Goal: Navigation & Orientation: Understand site structure

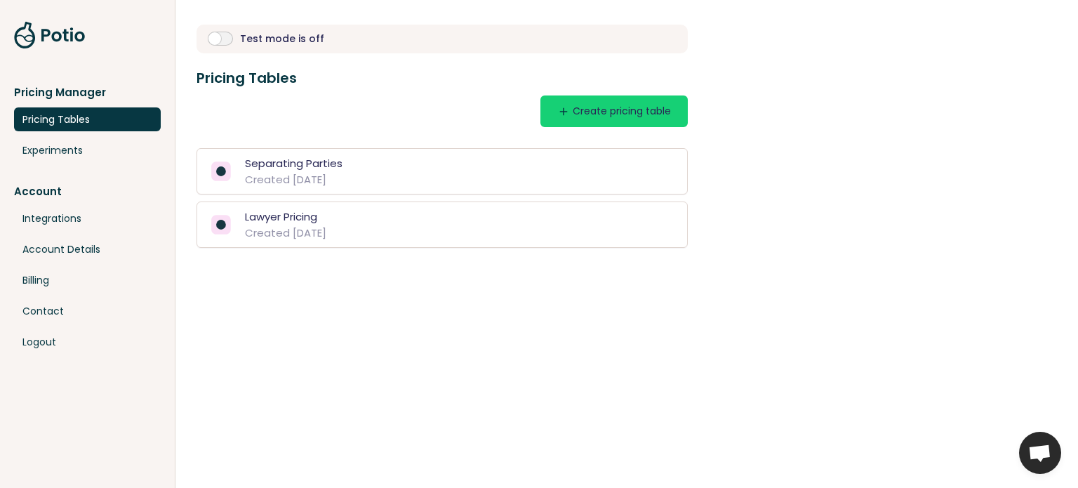
click at [350, 309] on div "Test mode is off Pricing Tables add Create pricing table Separating Parties Cre…" at bounding box center [626, 244] width 903 height 488
click at [41, 219] on link "Integrations" at bounding box center [87, 218] width 147 height 24
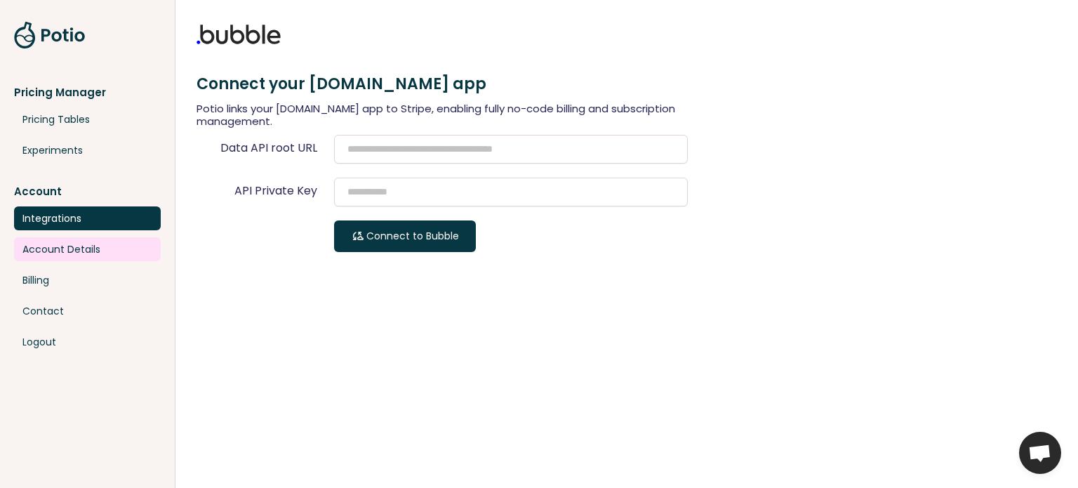
click at [44, 255] on link "Account Details" at bounding box center [87, 249] width 147 height 24
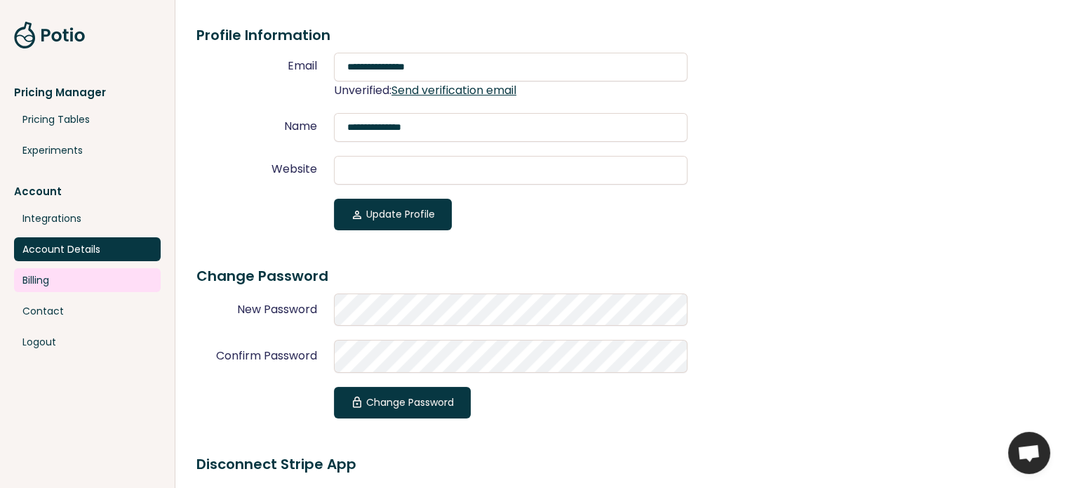
click at [58, 281] on link "Billing" at bounding box center [87, 280] width 147 height 24
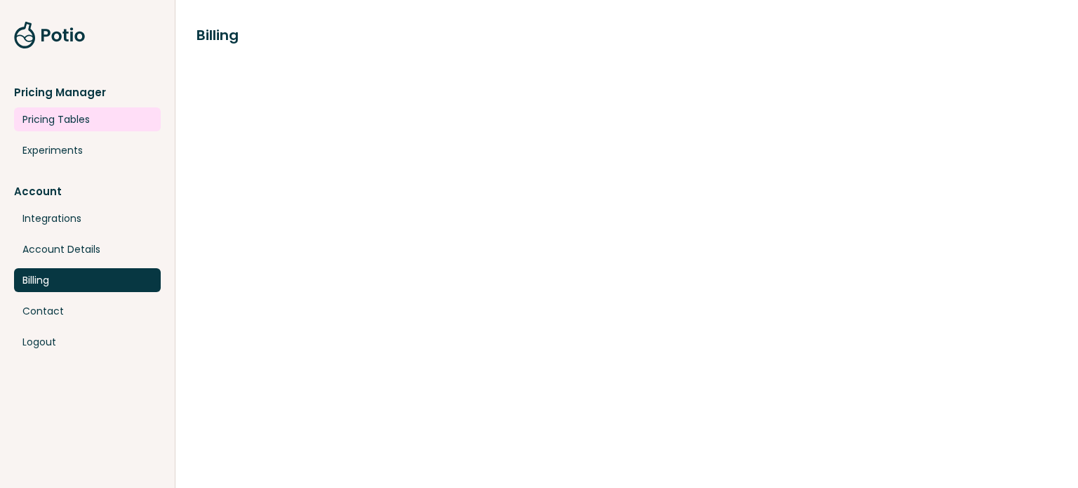
click at [70, 115] on link "Pricing Tables" at bounding box center [87, 119] width 147 height 24
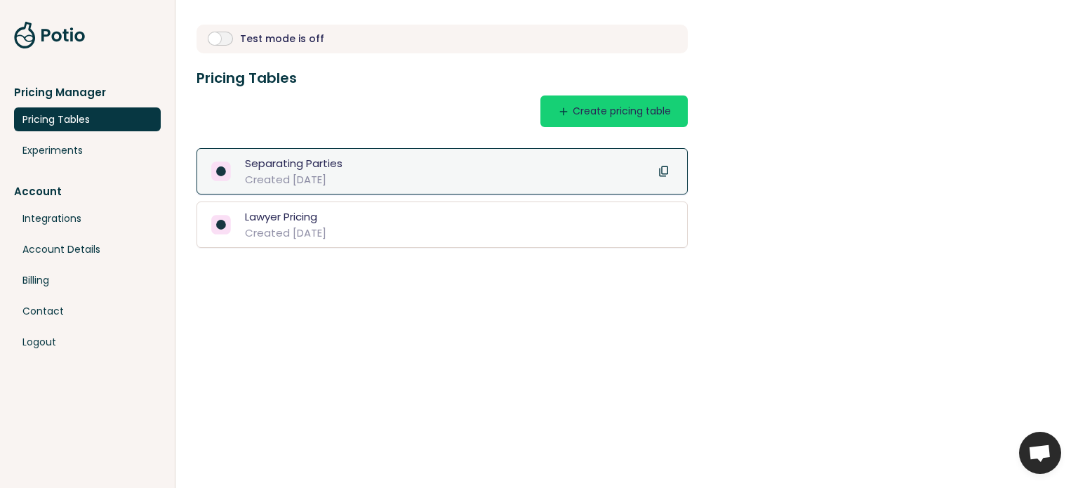
click at [378, 168] on div "Separating Parties Created Jan 5, 2025 content_copy" at bounding box center [442, 171] width 462 height 32
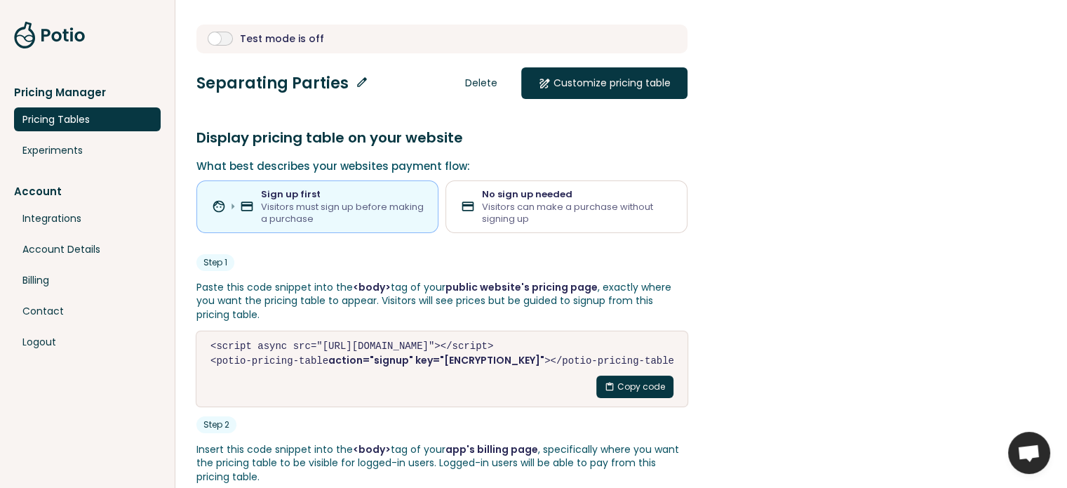
click at [216, 34] on button "submit" at bounding box center [220, 39] width 25 height 14
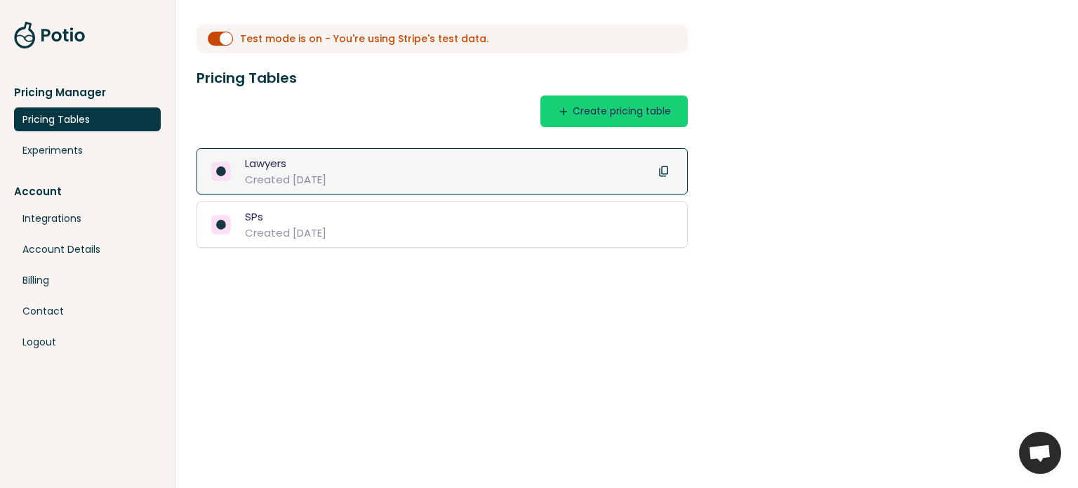
click at [364, 172] on div "Lawyers Created May 14, 2025 content_copy" at bounding box center [442, 171] width 462 height 32
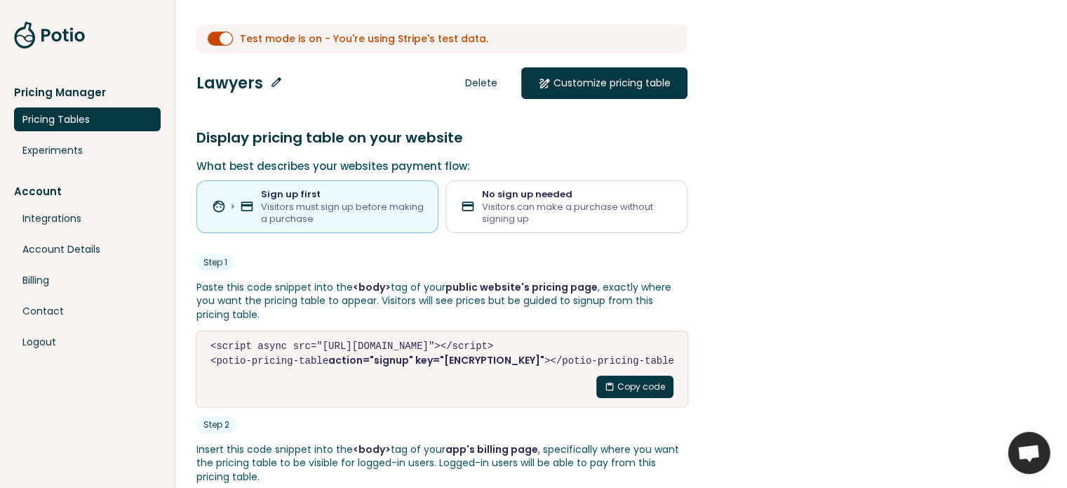
click at [37, 40] on link at bounding box center [50, 35] width 72 height 28
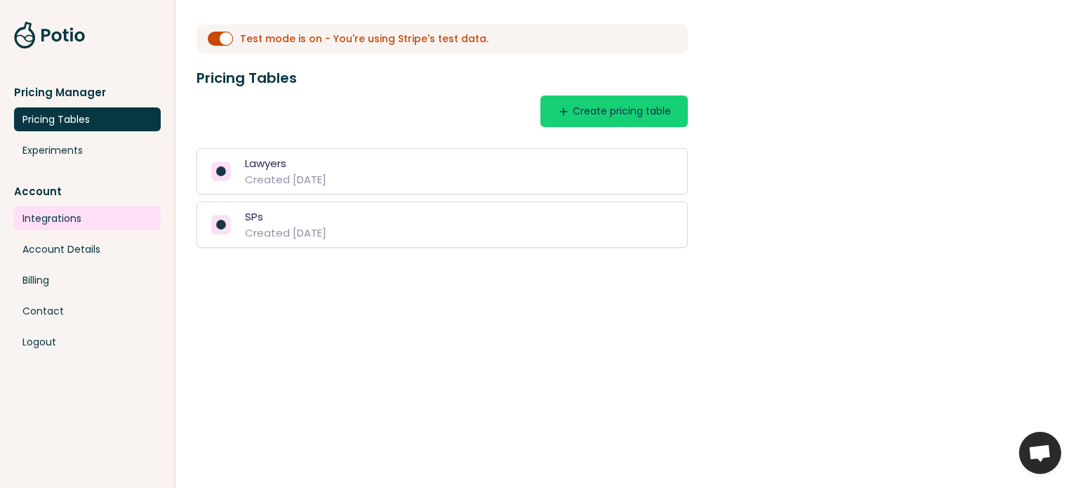
click at [53, 219] on link "Integrations" at bounding box center [87, 218] width 147 height 24
